Goal: Complete application form

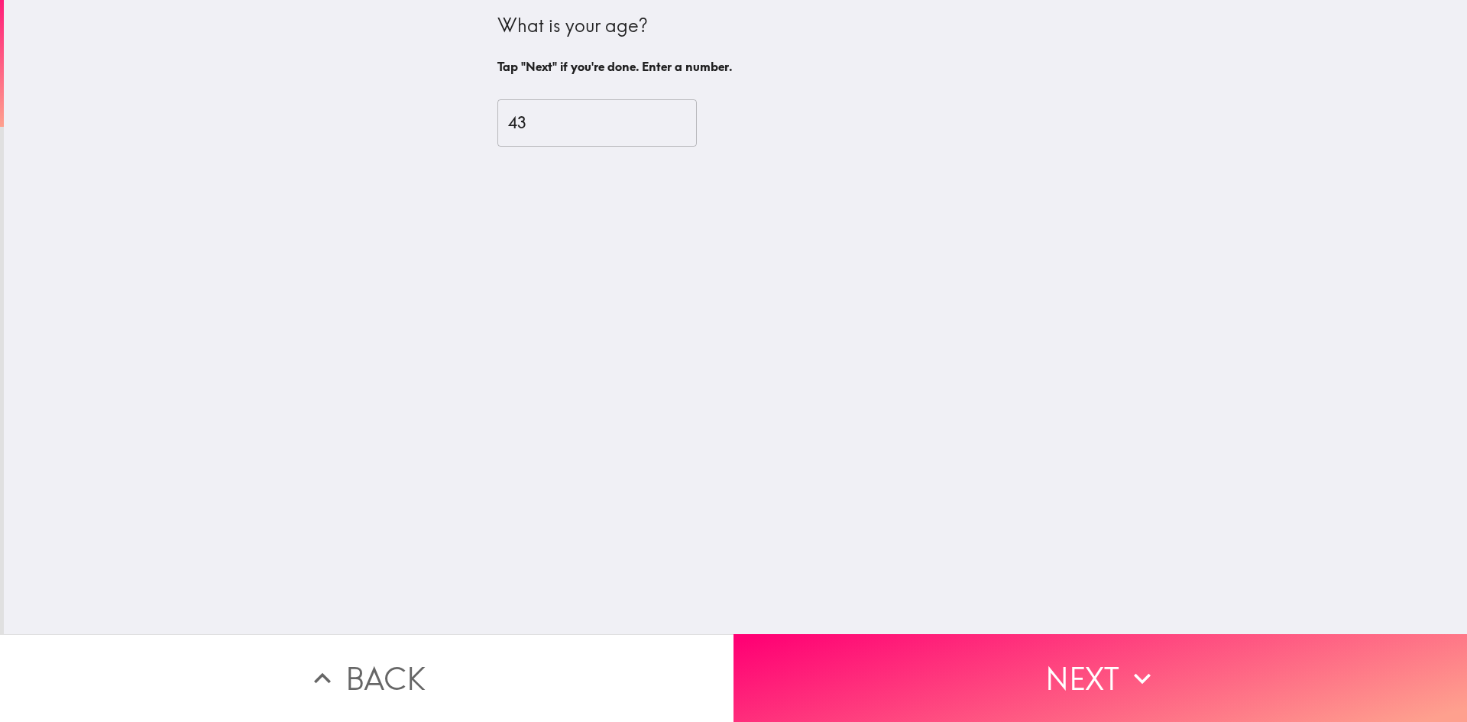
click at [983, 678] on button "Next" at bounding box center [1099, 678] width 733 height 88
click at [996, 651] on button "Next" at bounding box center [1099, 678] width 733 height 88
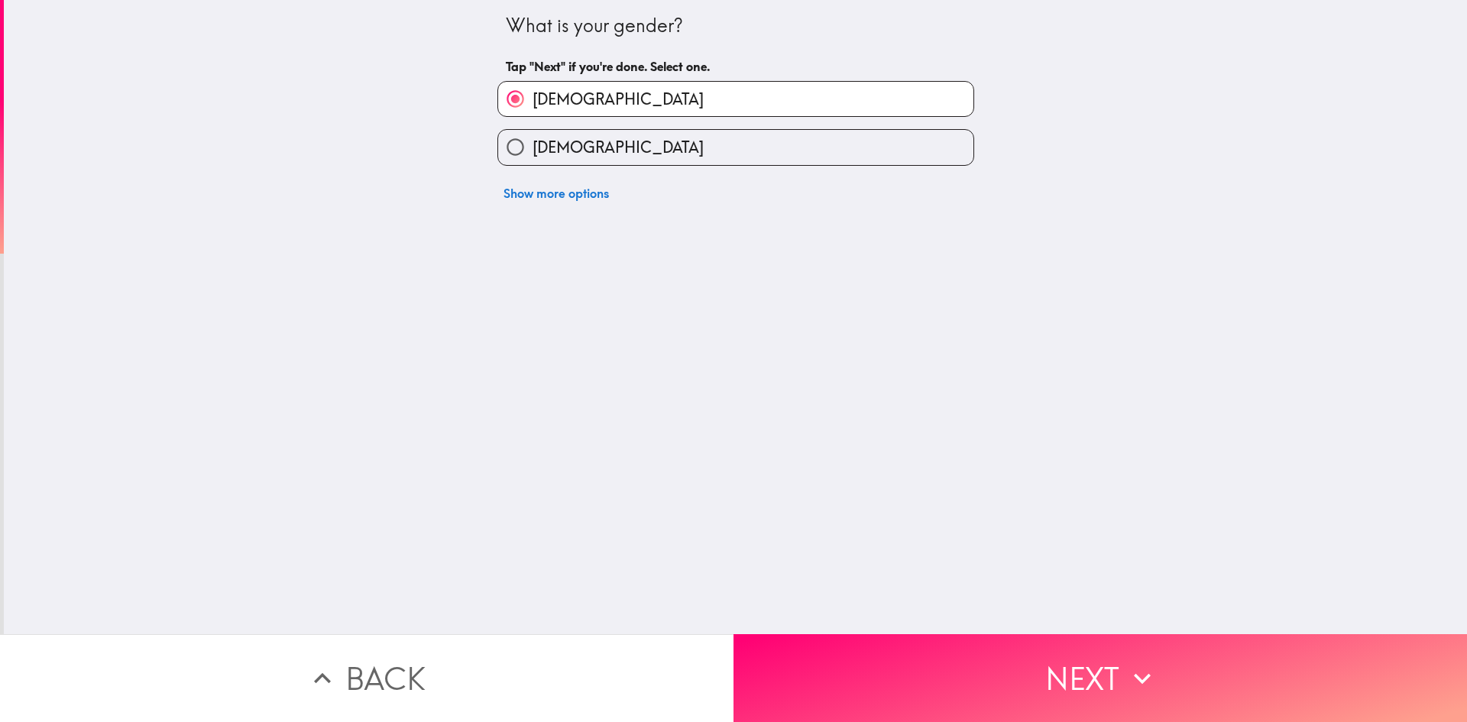
click at [1041, 659] on button "Next" at bounding box center [1099, 678] width 733 height 88
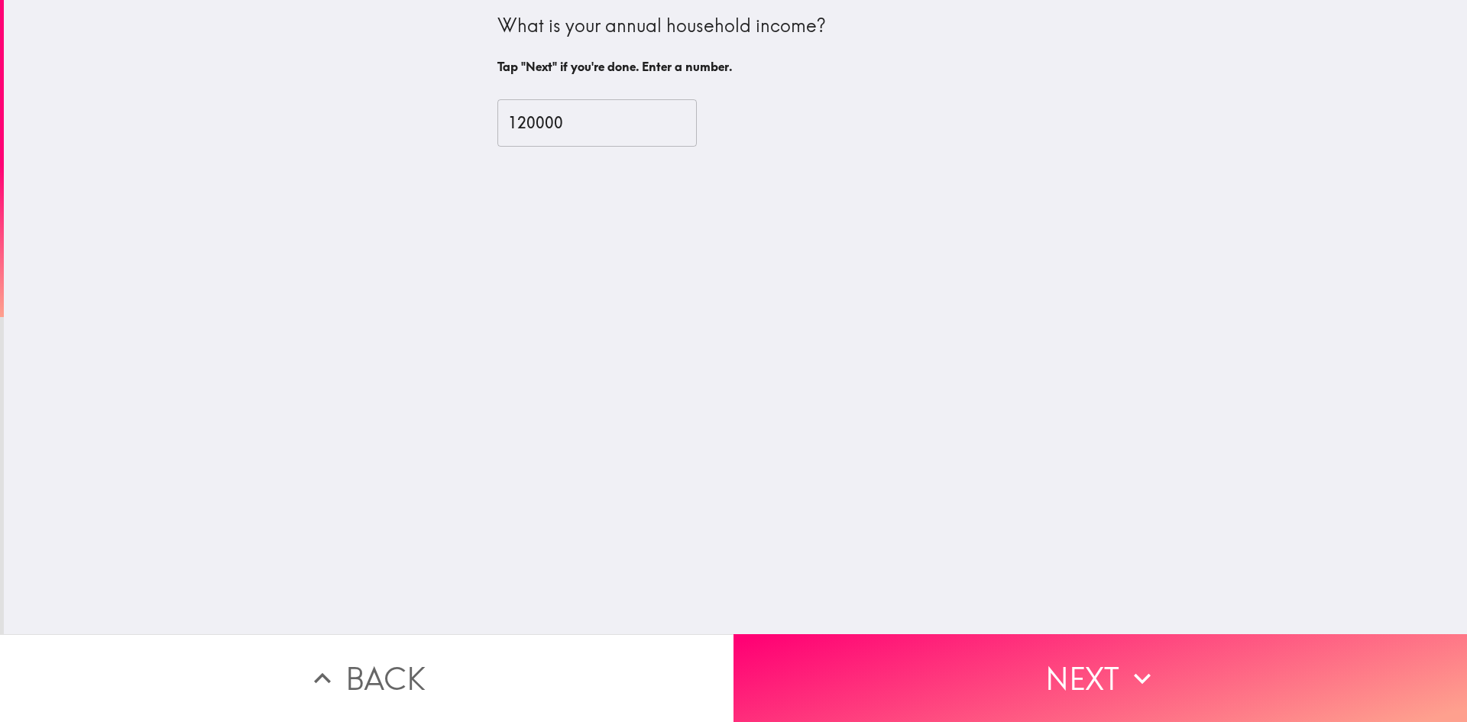
click at [1041, 659] on button "Next" at bounding box center [1099, 678] width 733 height 88
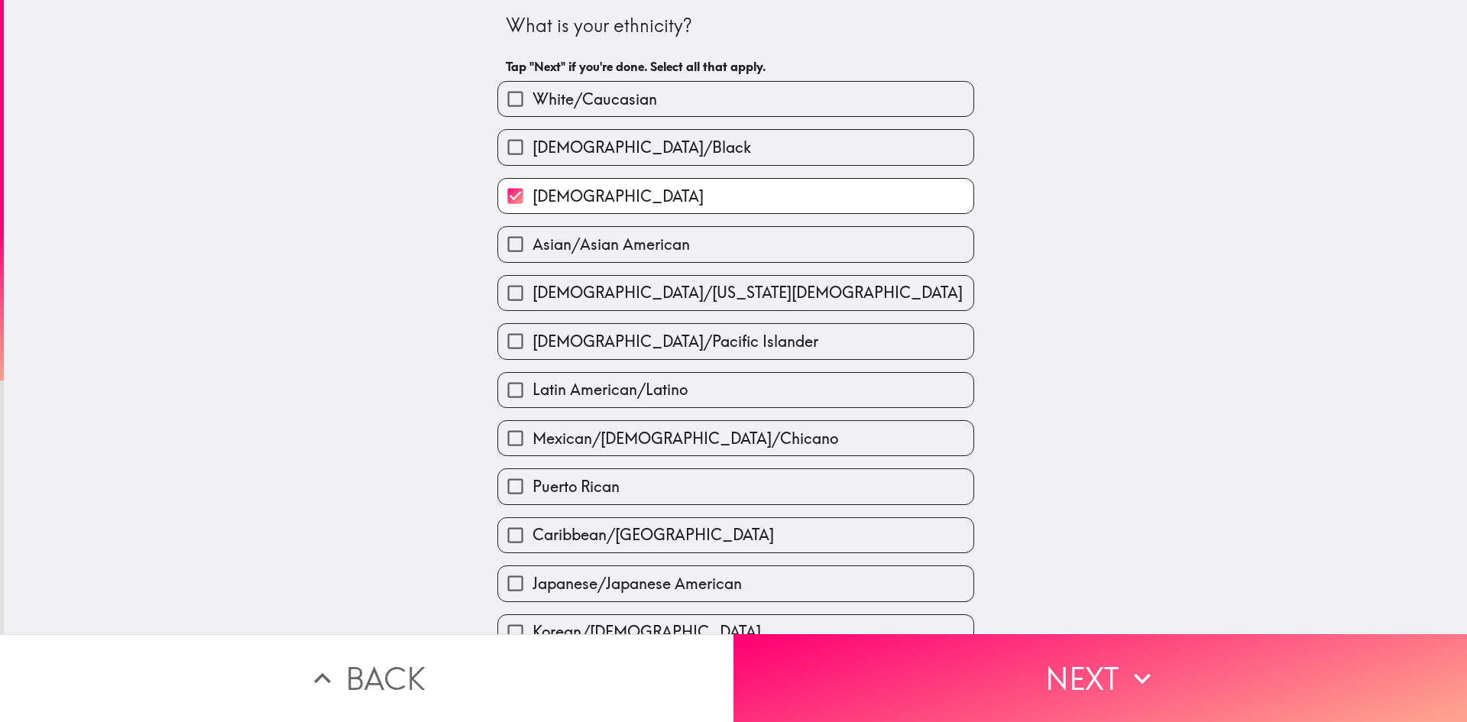
click at [1041, 659] on button "Next" at bounding box center [1099, 678] width 733 height 88
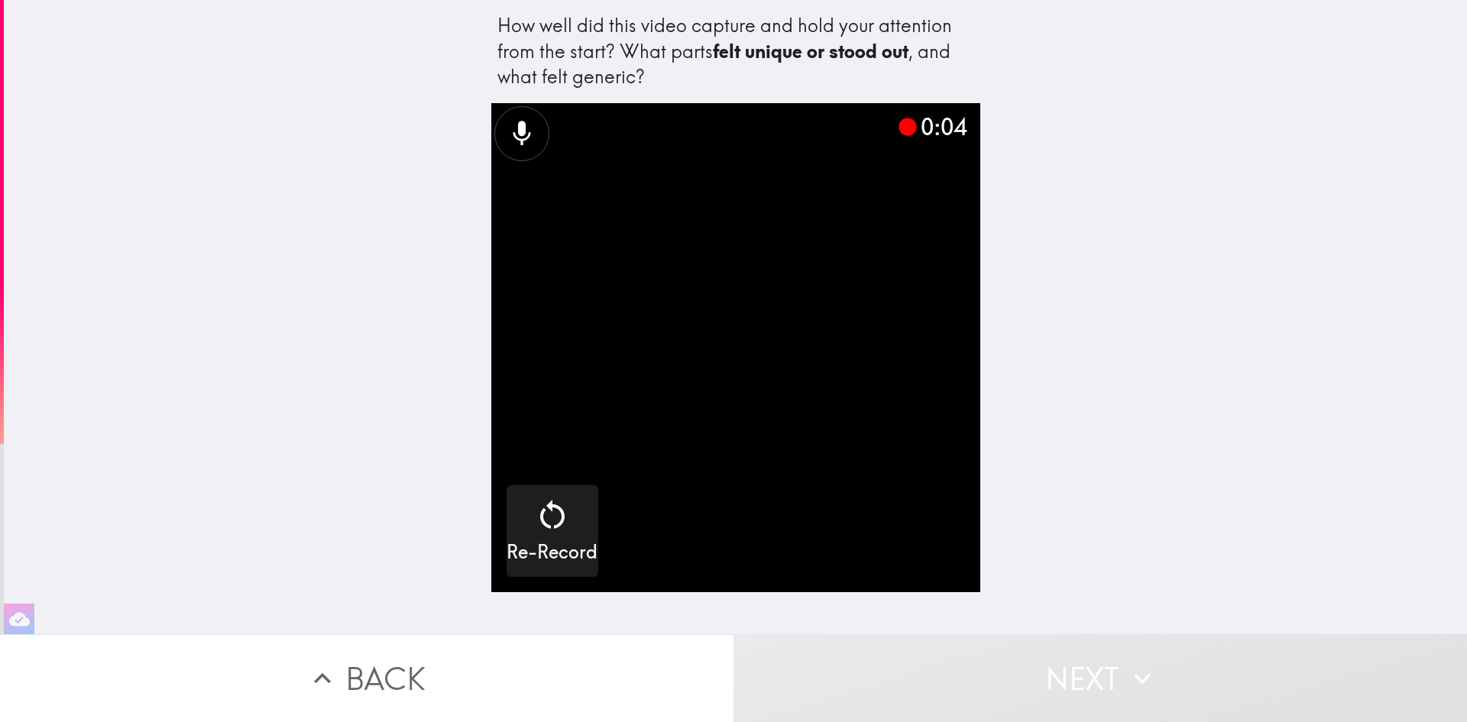
drag, startPoint x: 509, startPoint y: 128, endPoint x: 374, endPoint y: 138, distance: 134.8
click at [384, 138] on div "How well did this video capture and hold your attention from the start? What pa…" at bounding box center [735, 317] width 1463 height 634
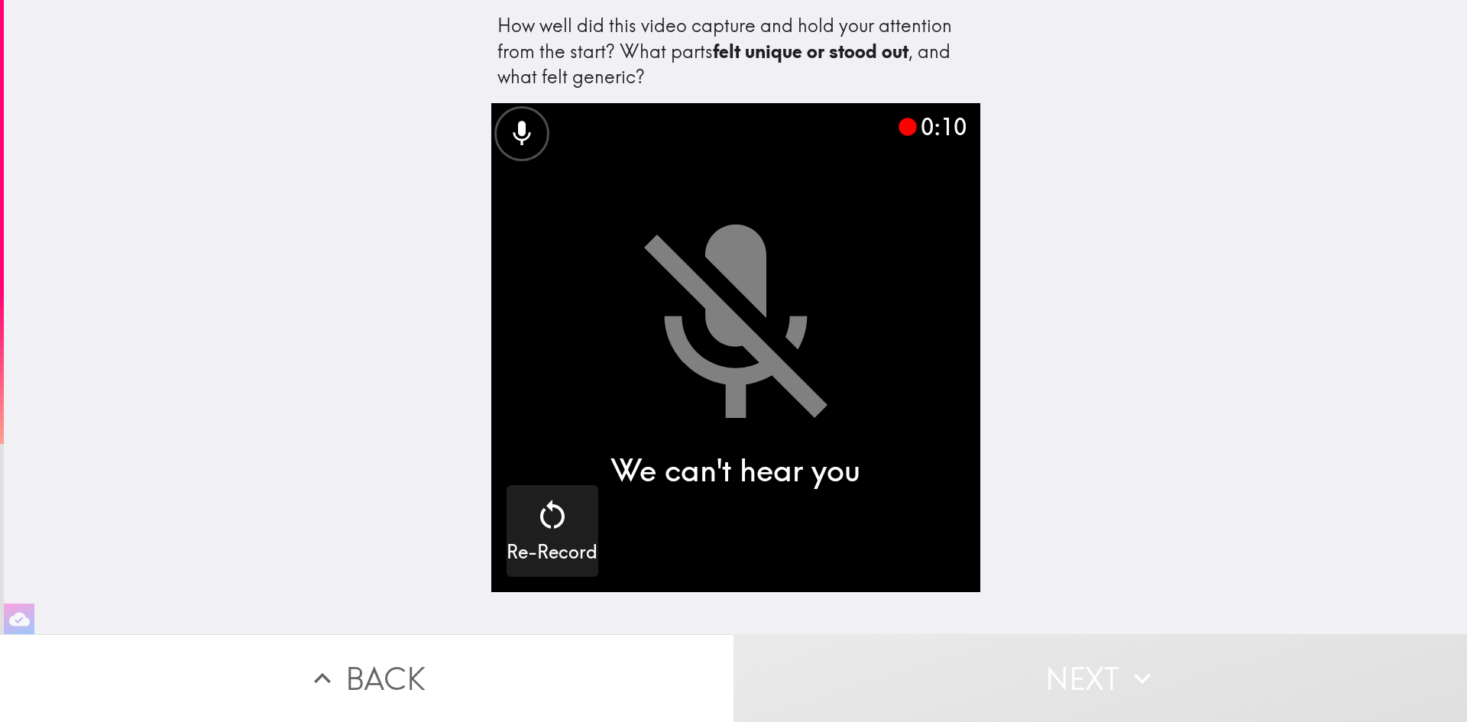
click at [420, 68] on div "How well did this video capture and hold your attention from the start? What pa…" at bounding box center [735, 317] width 1463 height 634
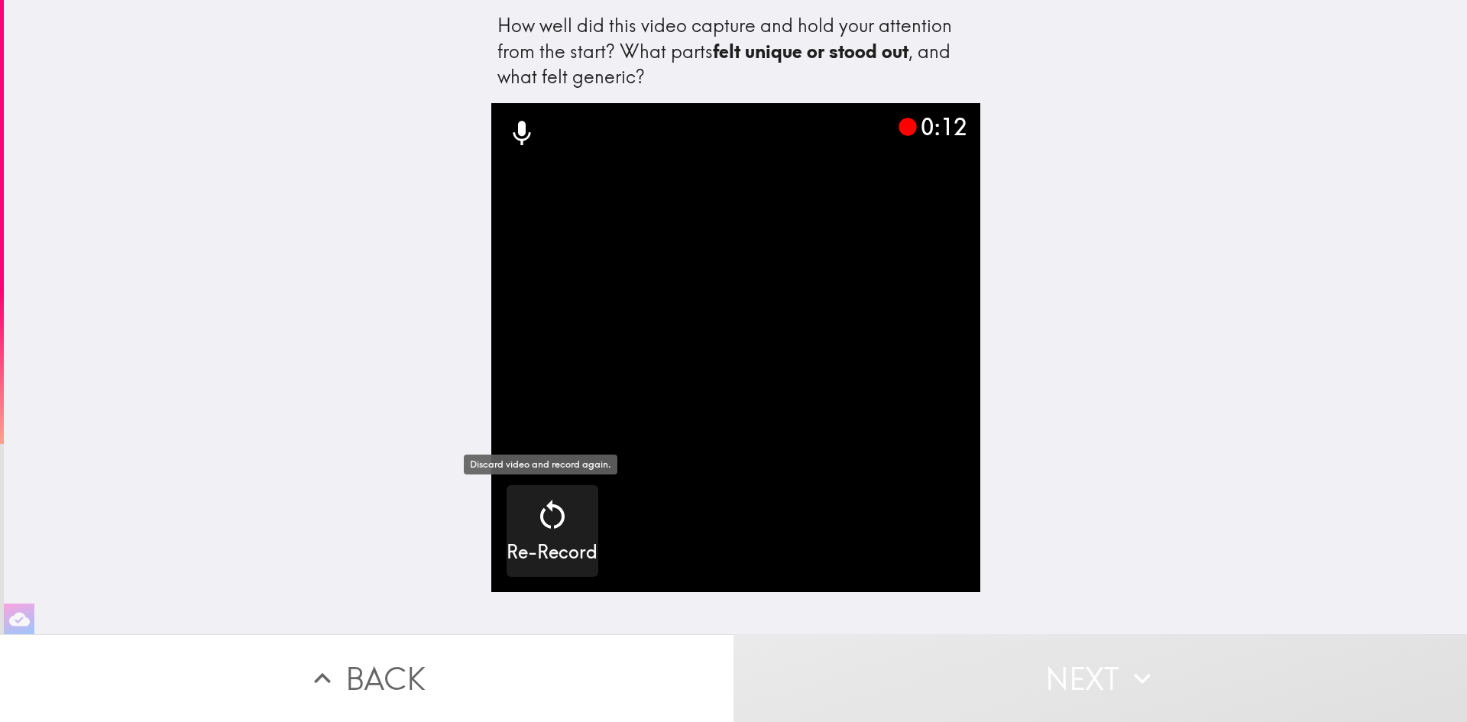
click at [546, 525] on icon "button" at bounding box center [552, 514] width 24 height 29
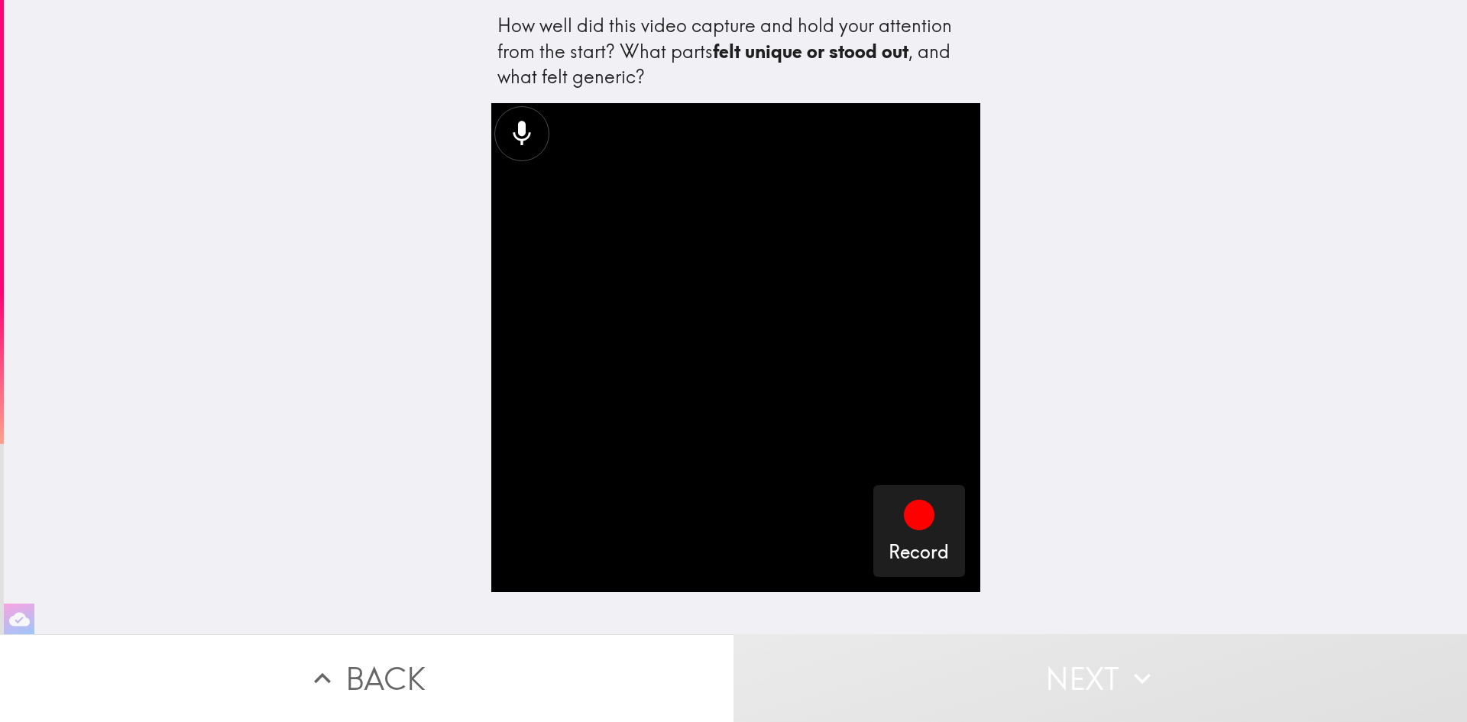
click at [911, 520] on icon "button" at bounding box center [919, 515] width 31 height 31
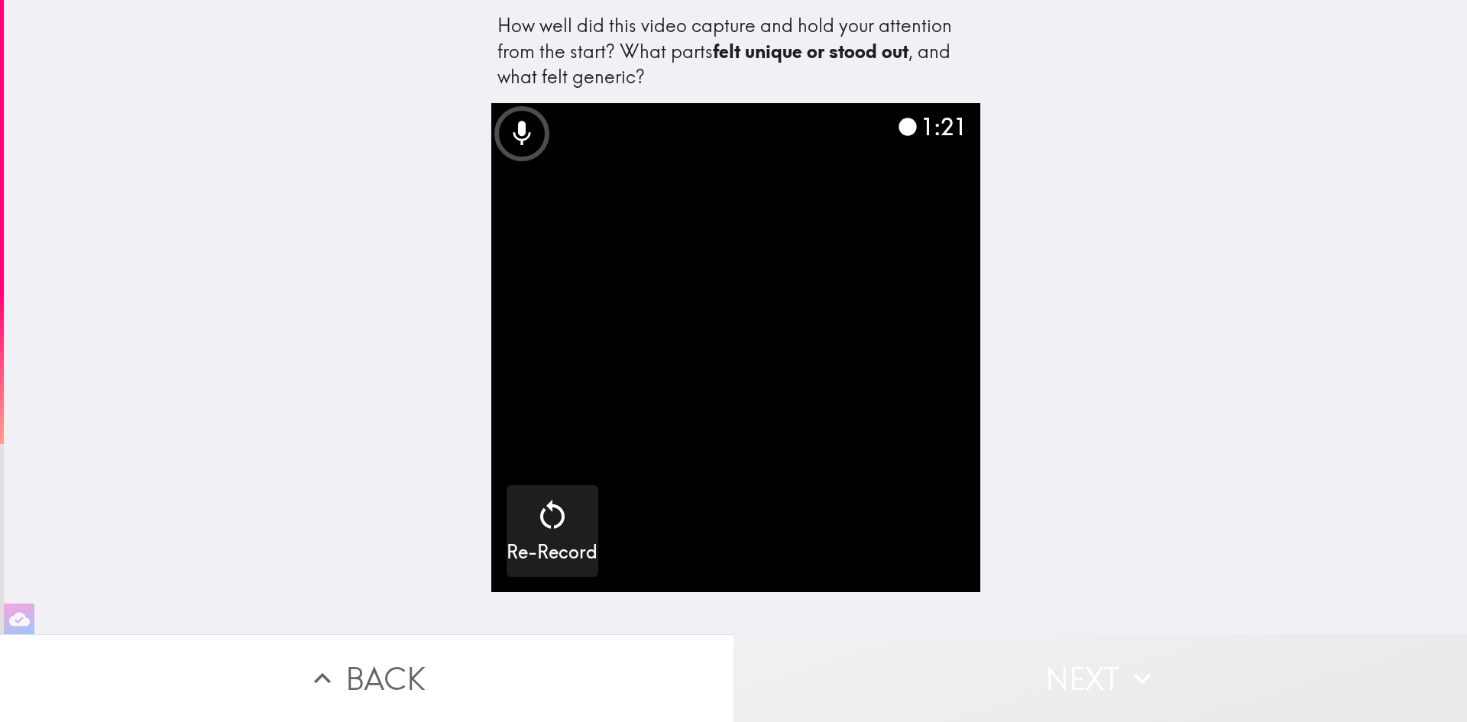
click at [1024, 664] on button "Next" at bounding box center [1099, 678] width 733 height 88
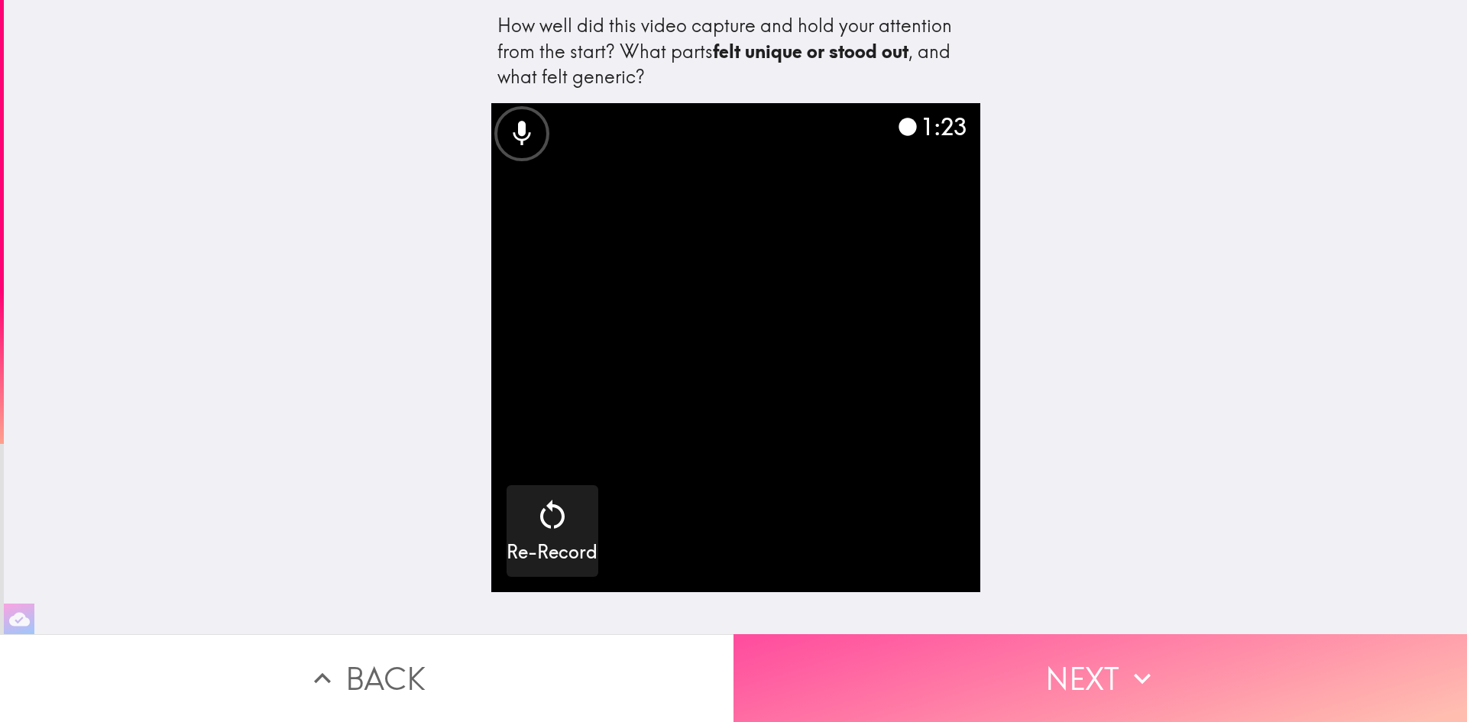
click at [1047, 656] on button "Next" at bounding box center [1099, 678] width 733 height 88
click at [1064, 667] on button "Next" at bounding box center [1099, 678] width 733 height 88
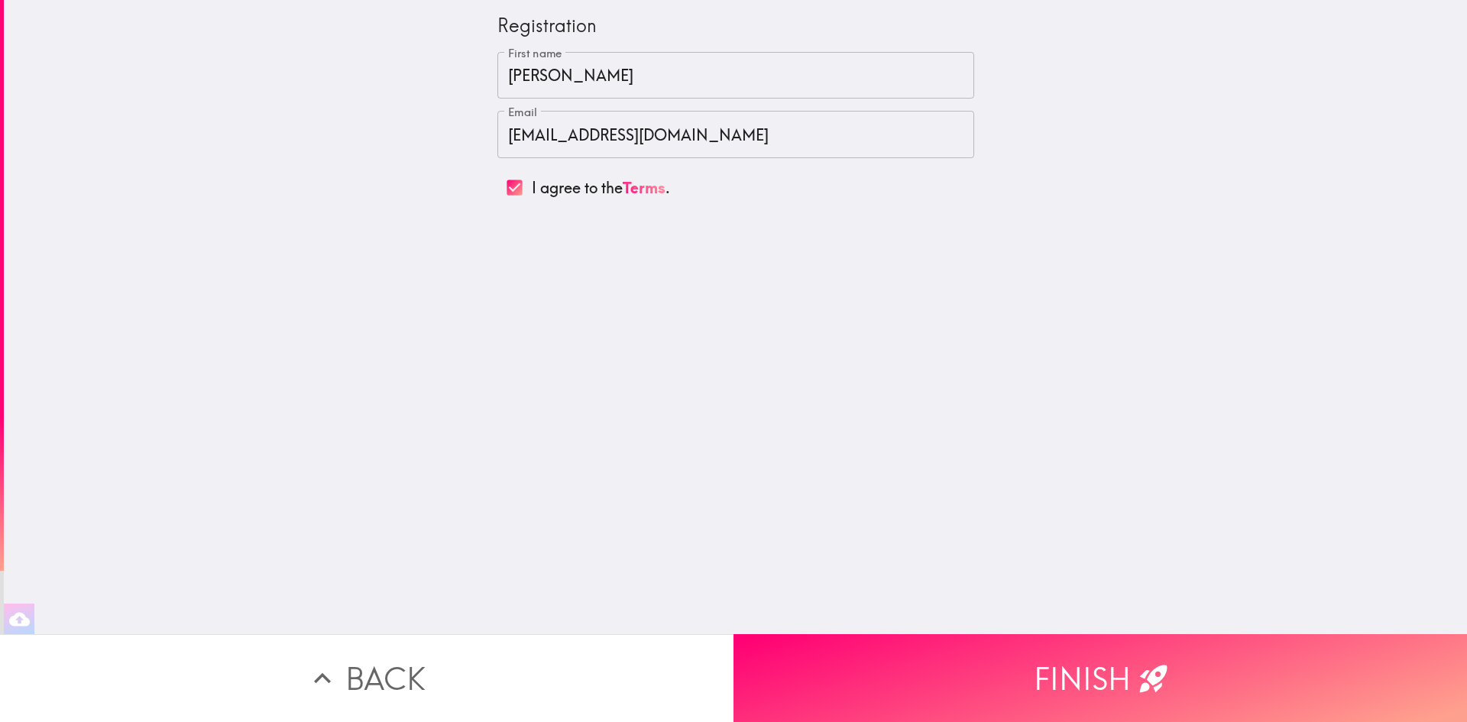
click at [1070, 662] on button "Finish" at bounding box center [1099, 678] width 733 height 88
